Goal: Information Seeking & Learning: Learn about a topic

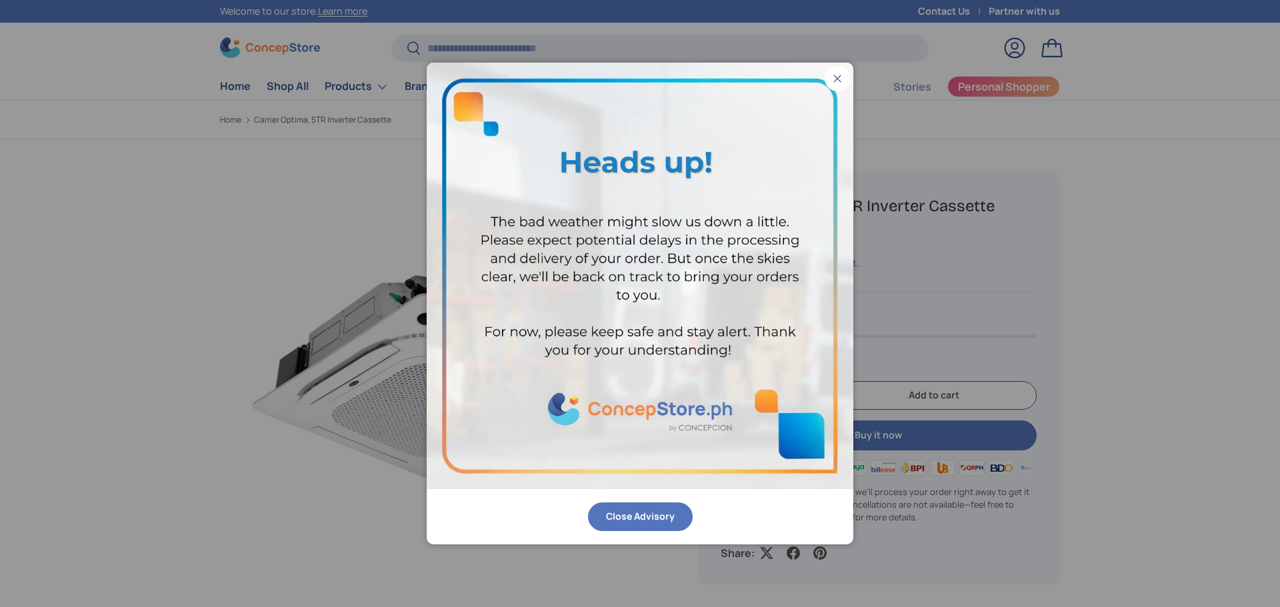
click at [833, 73] on button "Close" at bounding box center [837, 78] width 25 height 25
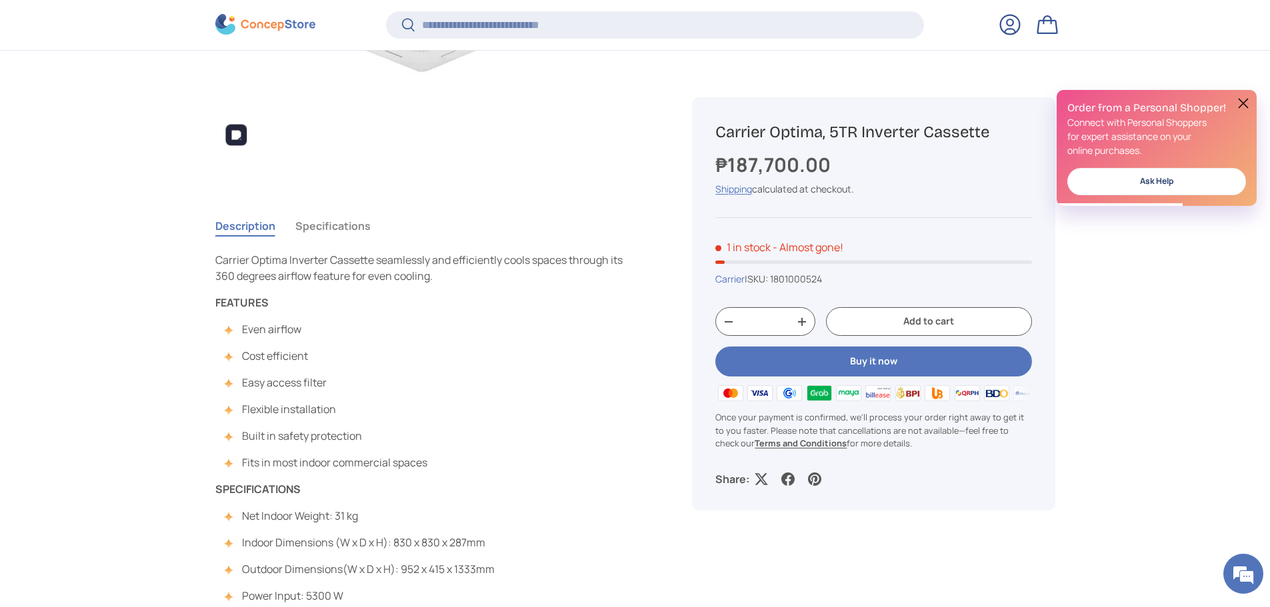
scroll to position [442, 0]
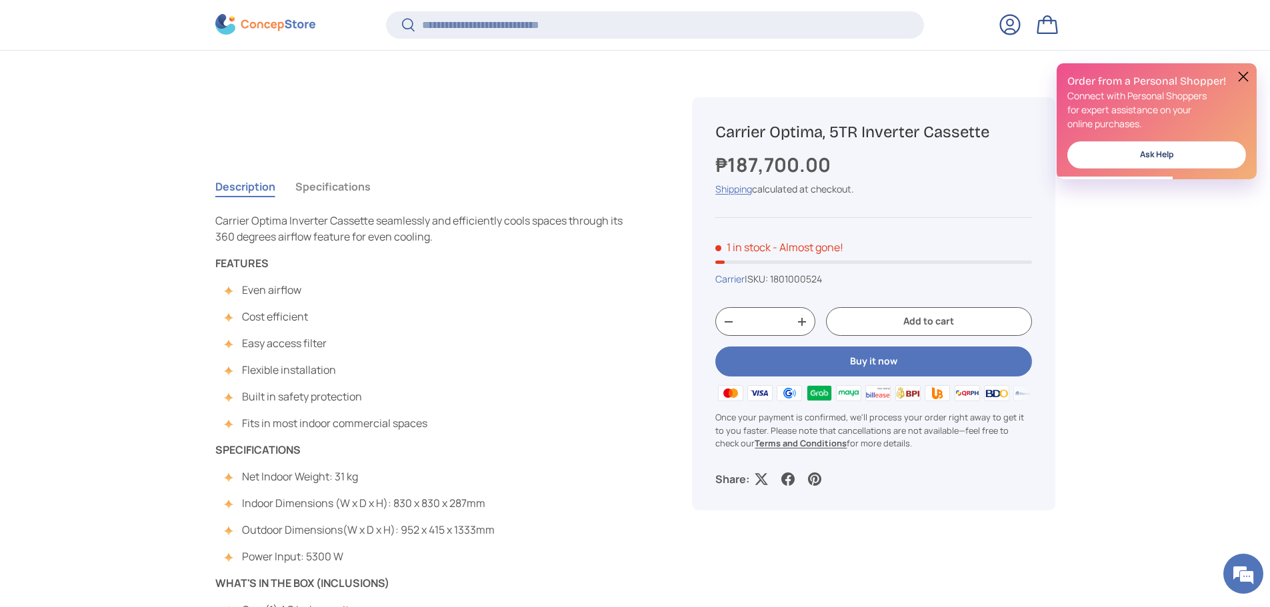
click at [329, 185] on button "Specifications" at bounding box center [332, 186] width 75 height 31
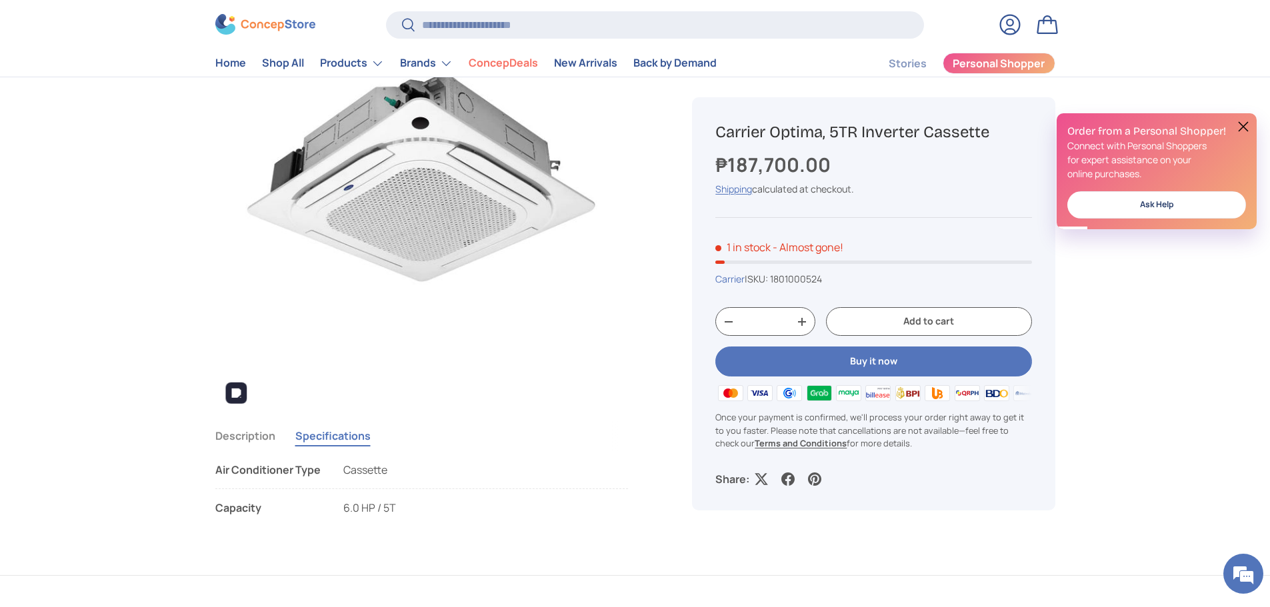
scroll to position [222, 0]
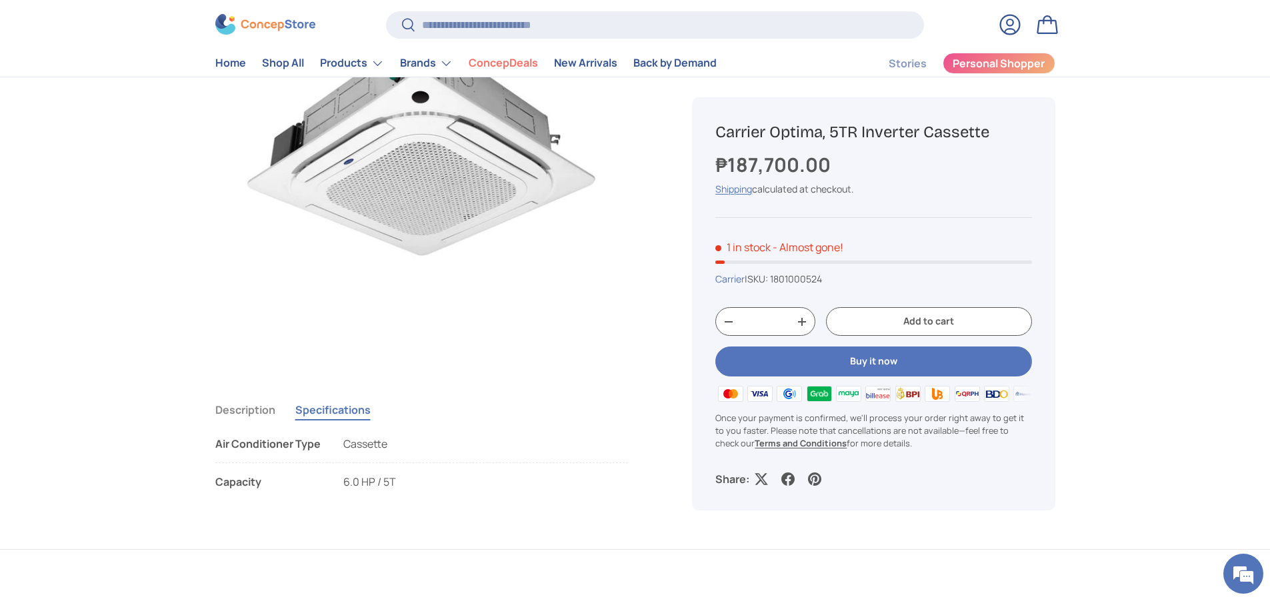
click at [254, 418] on button "Description" at bounding box center [245, 410] width 60 height 31
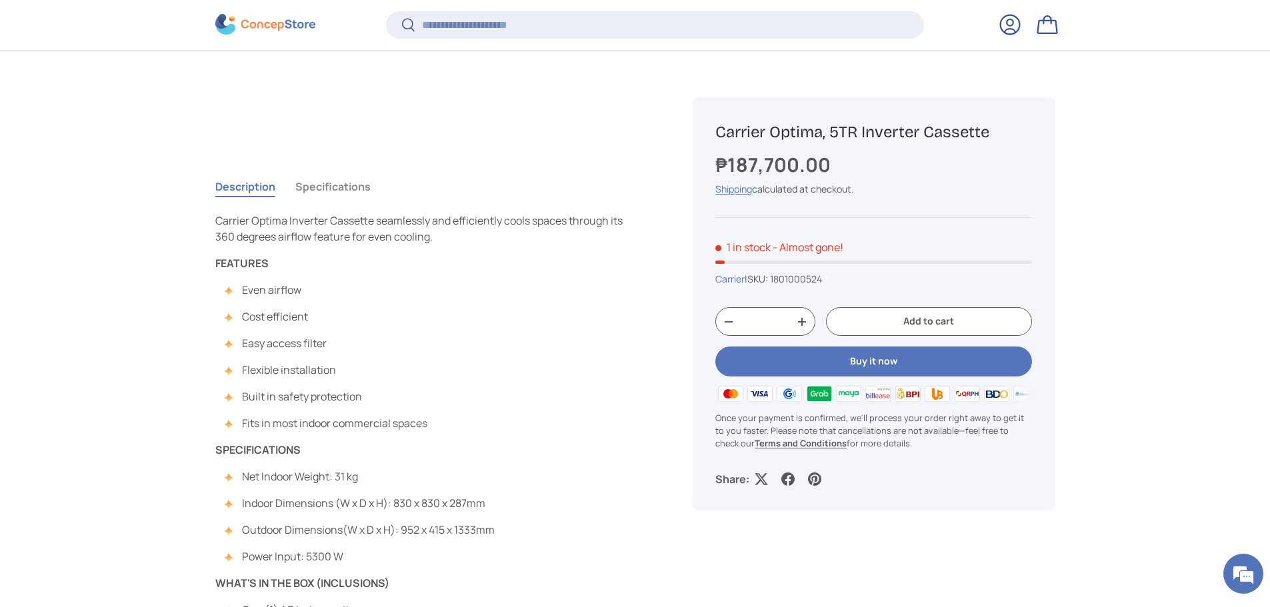
scroll to position [664, 0]
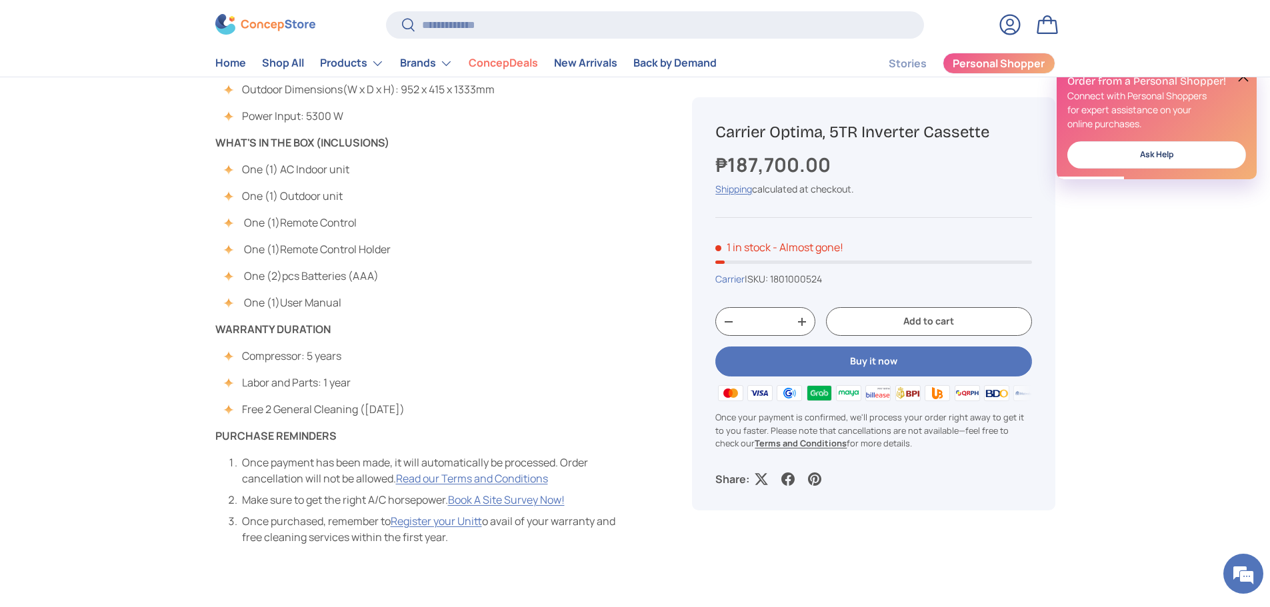
scroll to position [445, 0]
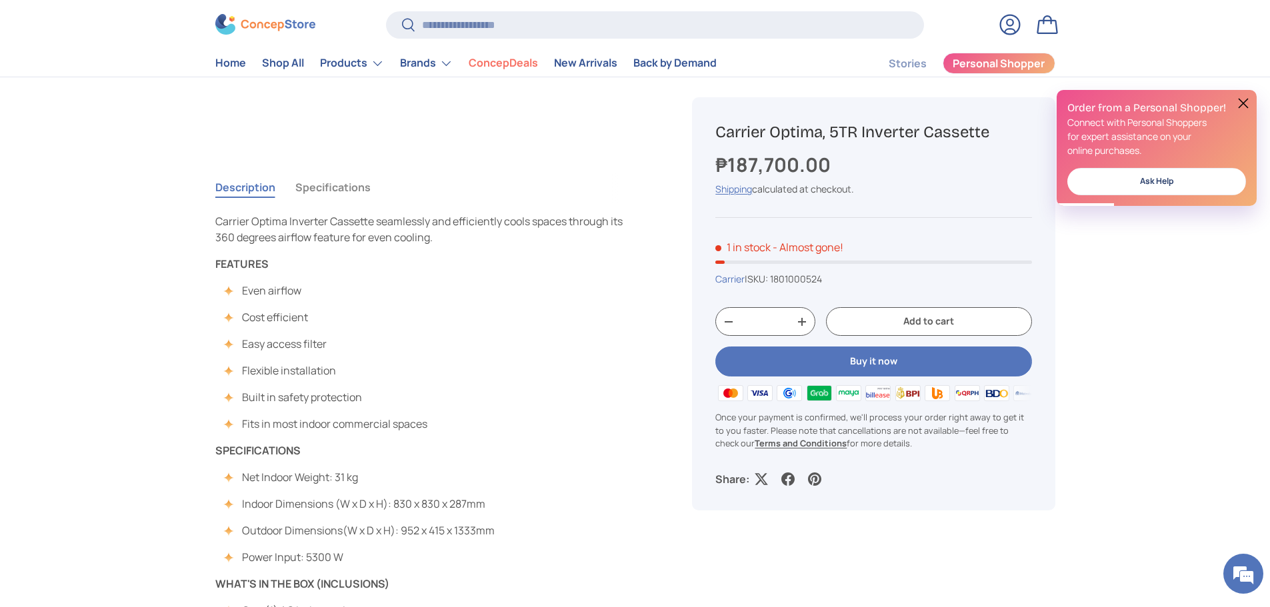
click at [332, 197] on button "Specifications" at bounding box center [332, 187] width 75 height 31
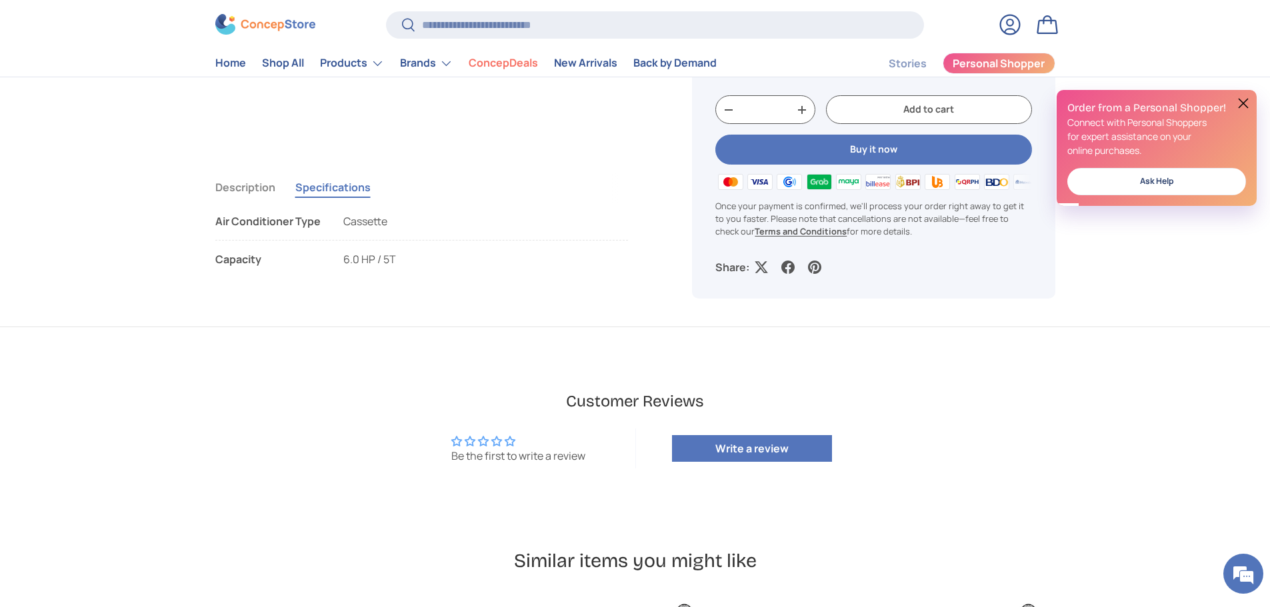
click at [267, 186] on button "Description" at bounding box center [245, 187] width 60 height 31
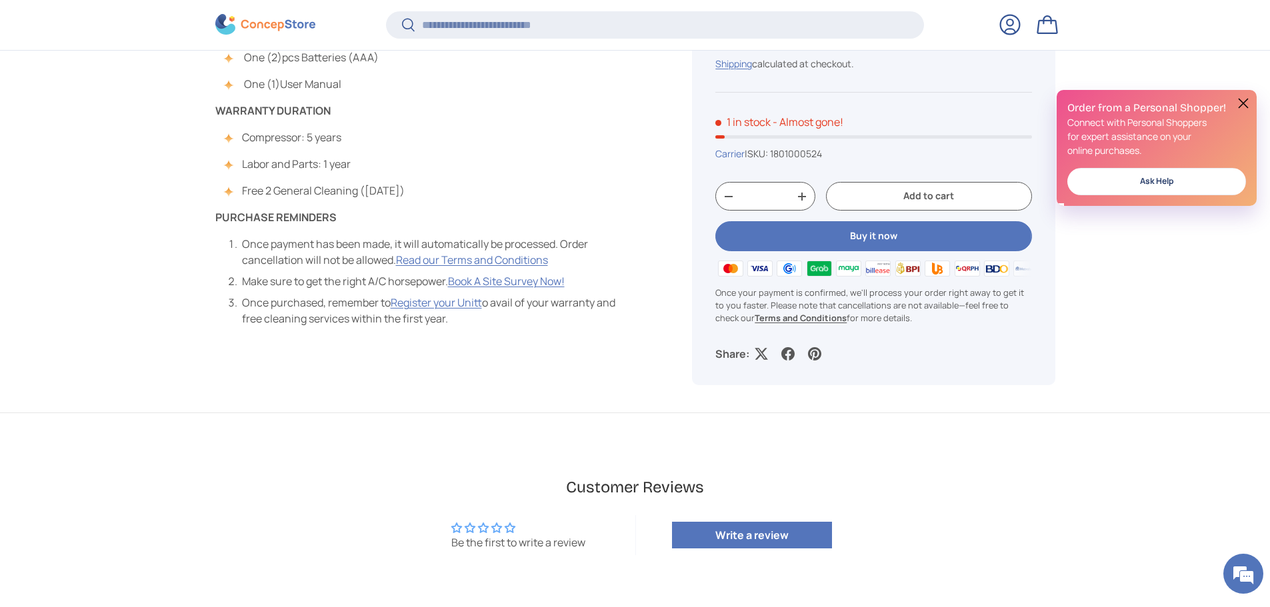
scroll to position [1109, 0]
